Goal: Task Accomplishment & Management: Manage account settings

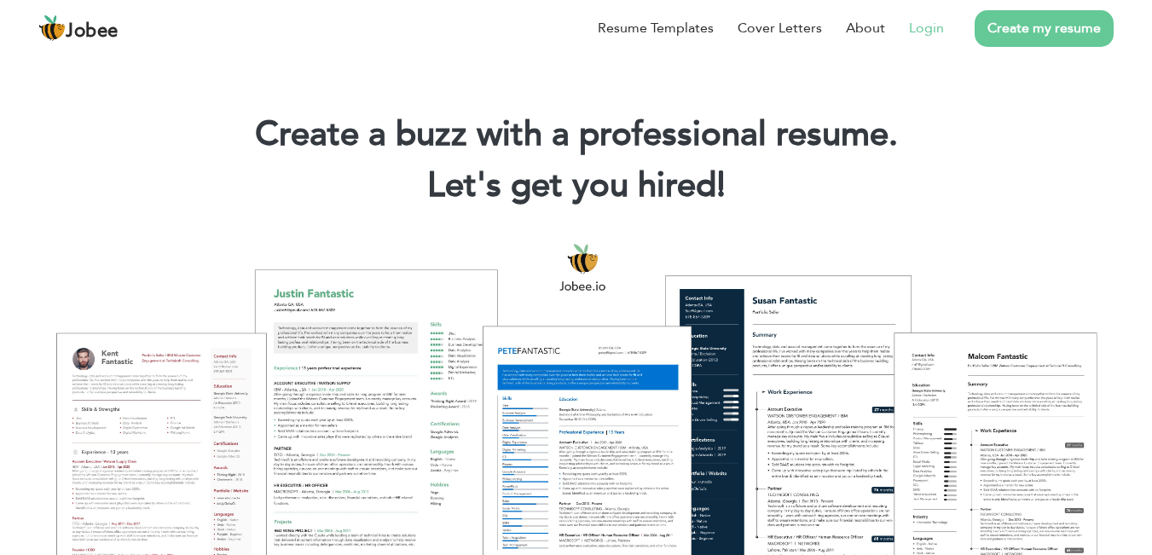
click at [931, 24] on link "Login" at bounding box center [926, 28] width 35 height 20
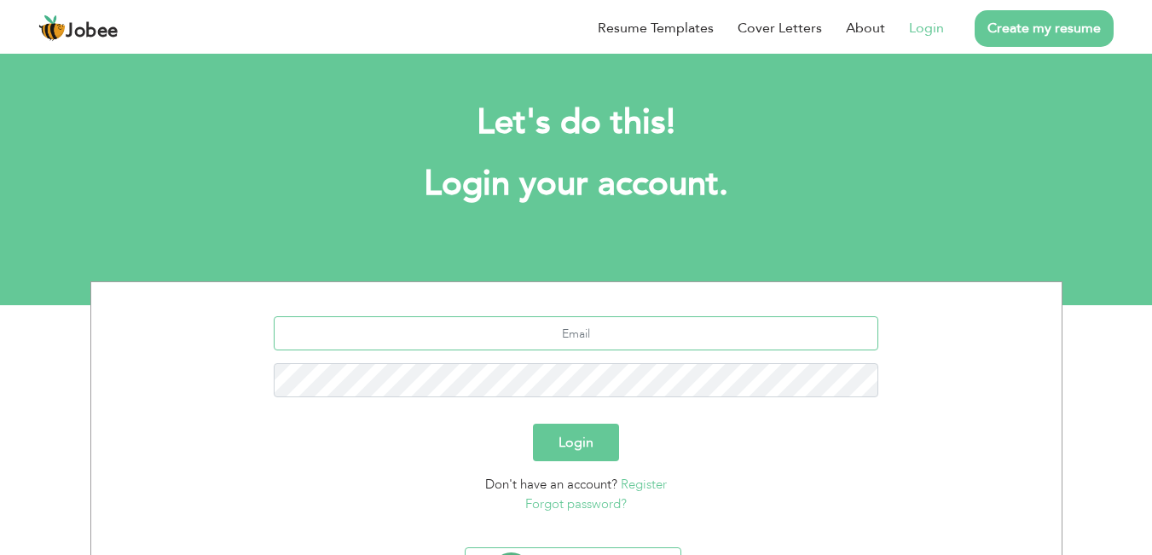
click at [622, 347] on input "text" at bounding box center [576, 333] width 604 height 34
type input "[EMAIL_ADDRESS][DOMAIN_NAME]"
click at [617, 500] on link "Forgot password?" at bounding box center [575, 503] width 101 height 17
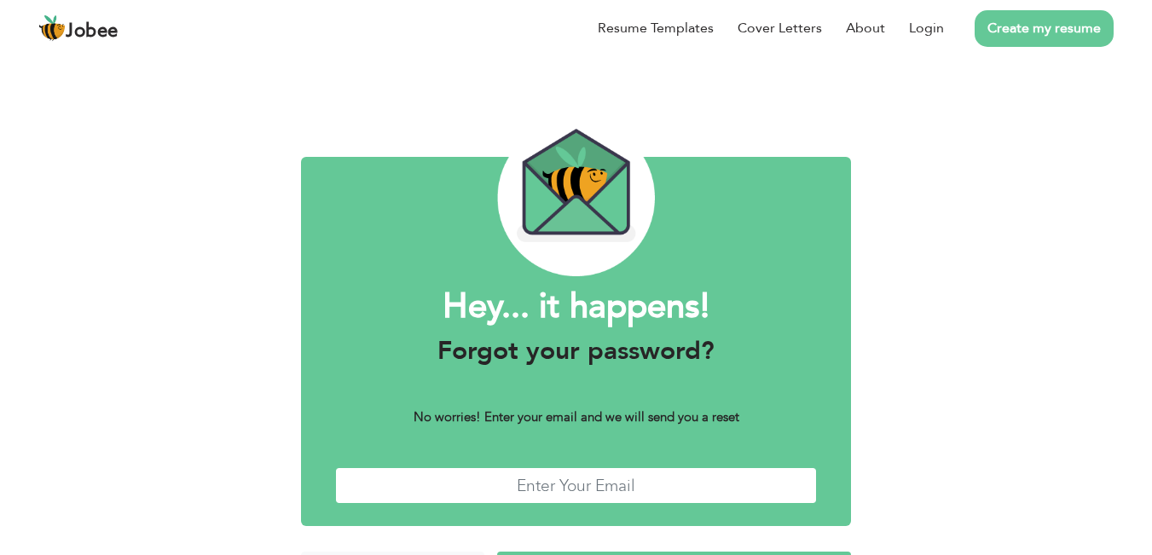
click at [684, 472] on input "text" at bounding box center [576, 485] width 483 height 37
click at [637, 490] on input "shezikhan555@gmail,com" at bounding box center [576, 485] width 483 height 37
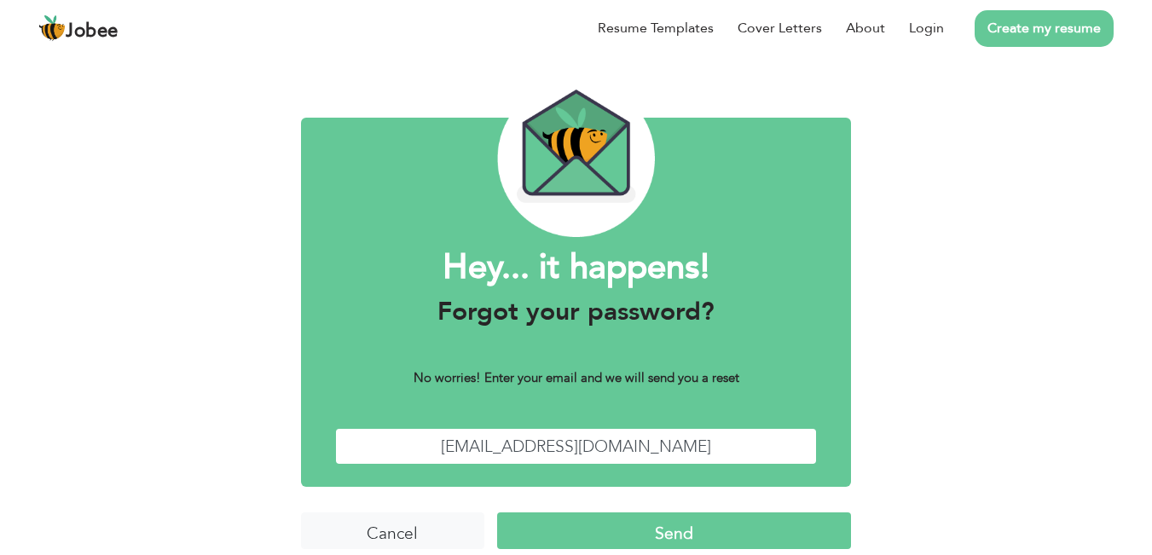
scroll to position [59, 0]
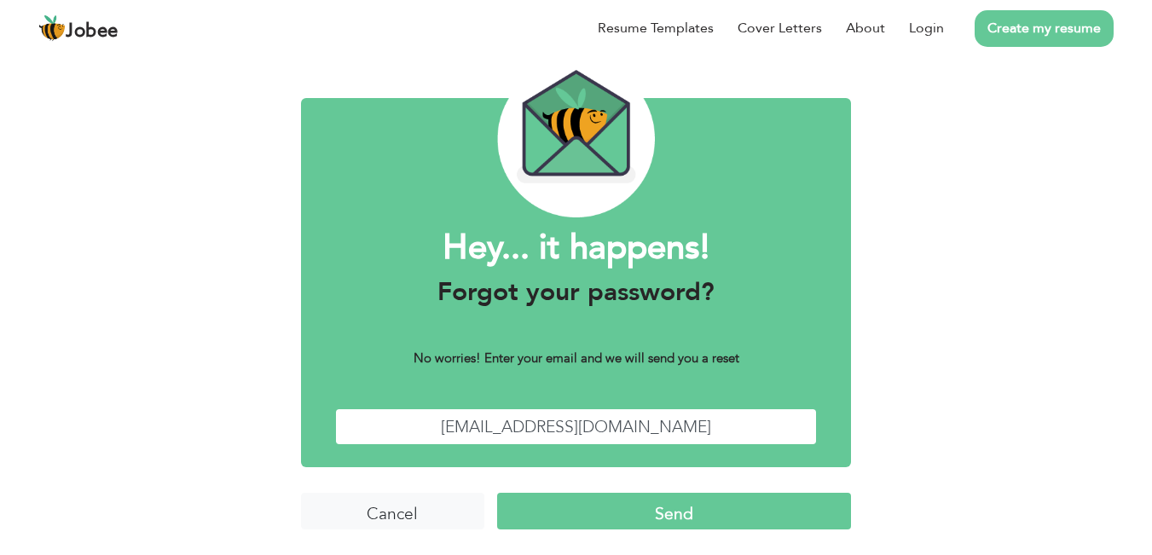
type input "[EMAIL_ADDRESS][DOMAIN_NAME]"
click at [679, 514] on input "Send" at bounding box center [674, 511] width 354 height 37
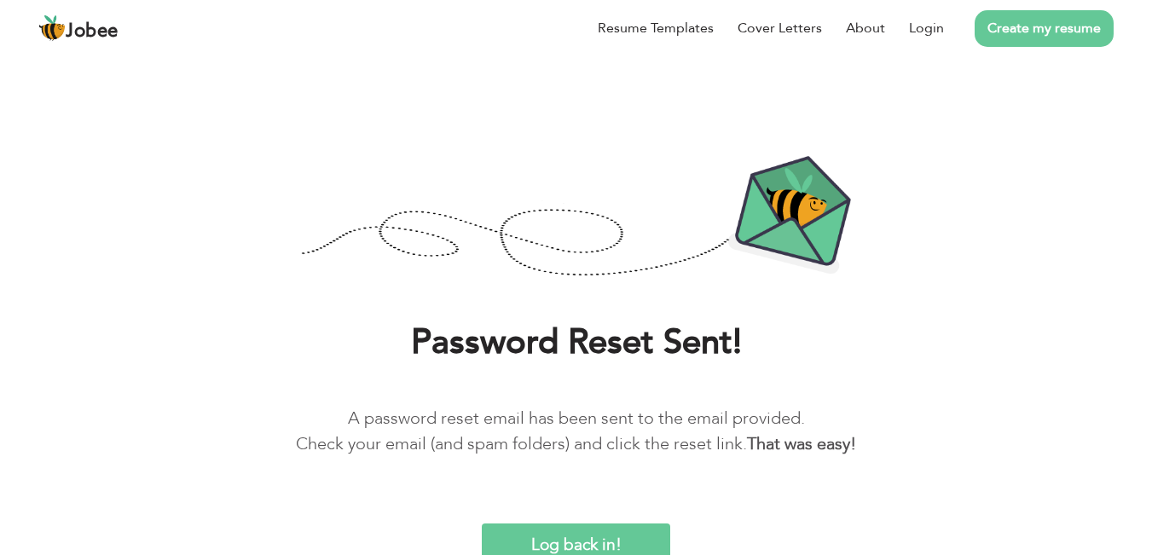
scroll to position [24, 0]
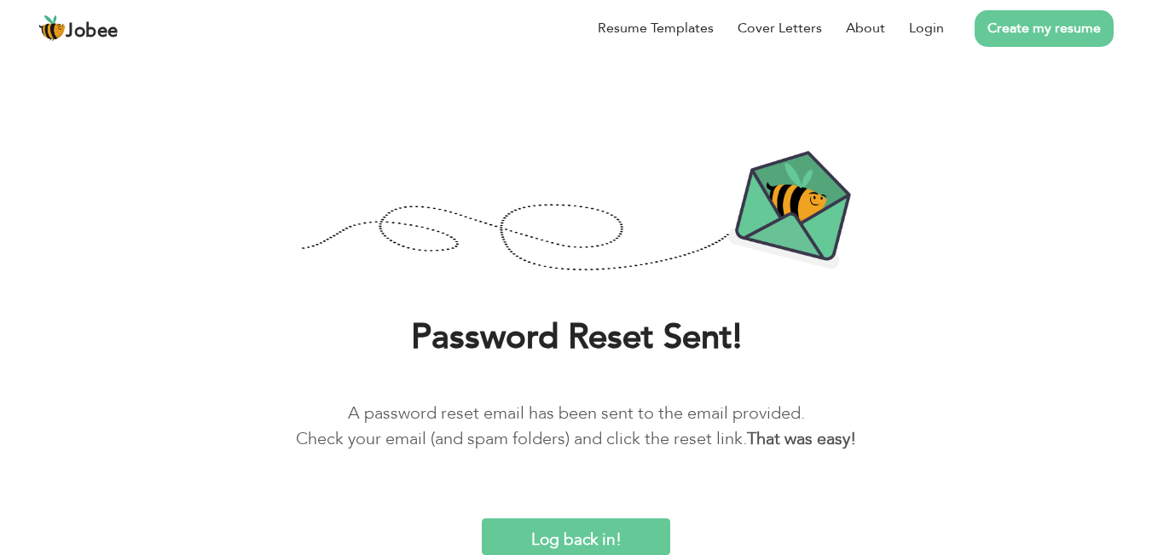
click at [591, 536] on input "Log back in!" at bounding box center [576, 536] width 188 height 37
